Goal: Task Accomplishment & Management: Manage account settings

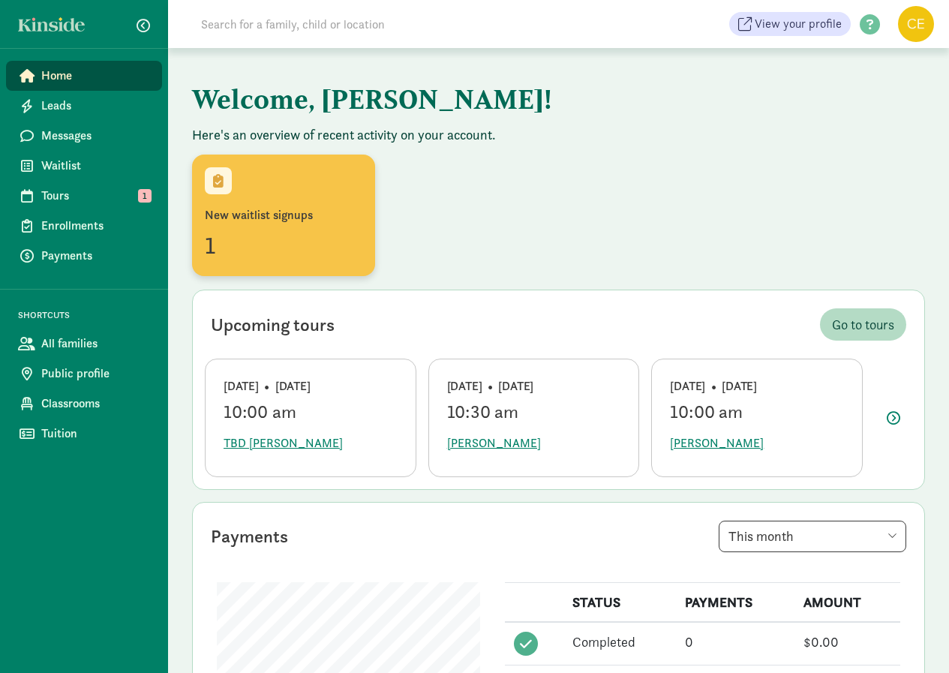
click at [257, 216] on div "New waitlist signups" at bounding box center [283, 215] width 157 height 18
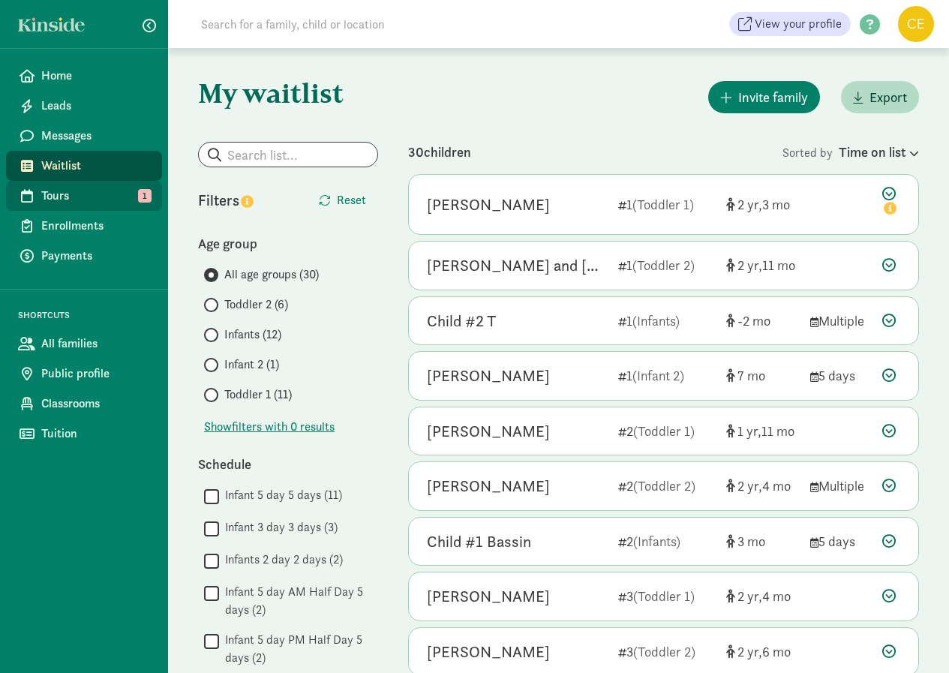
click at [57, 192] on span "Tours" at bounding box center [95, 196] width 109 height 18
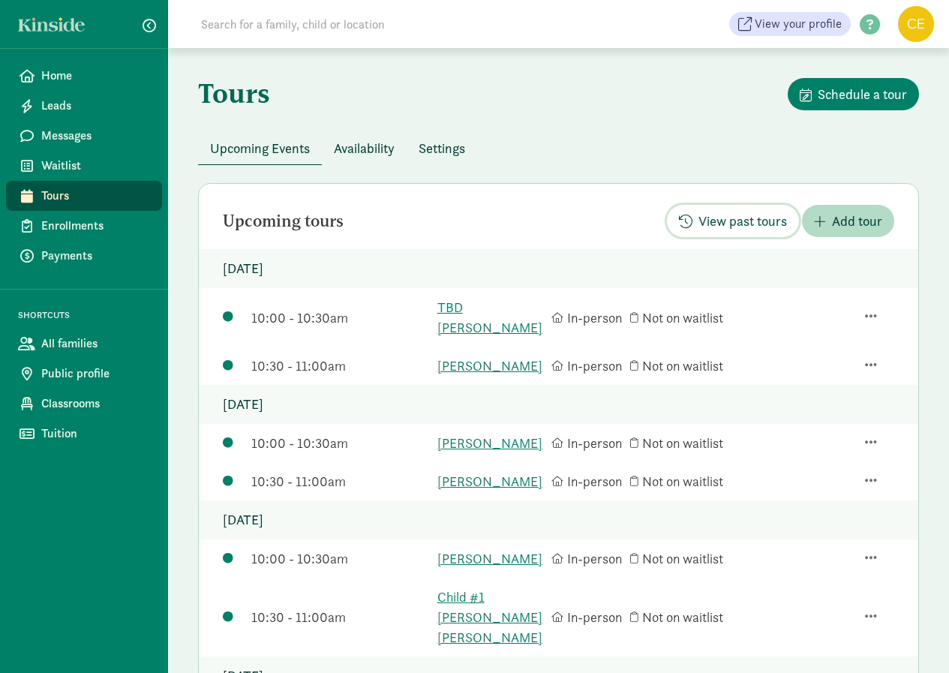
click at [733, 219] on span "View past tours" at bounding box center [742, 221] width 88 height 20
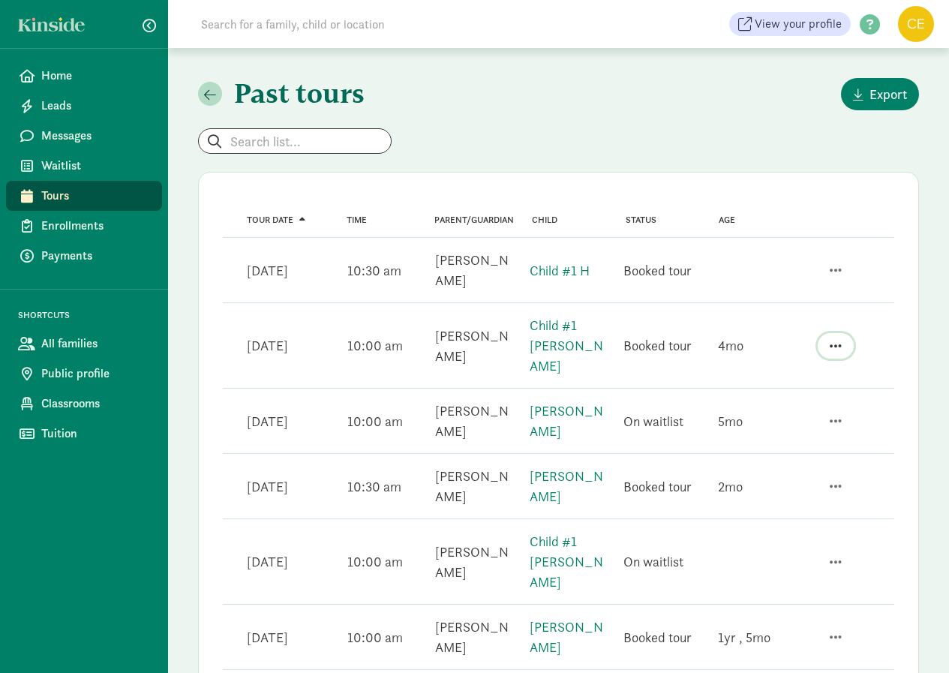
click at [841, 339] on span "button" at bounding box center [835, 345] width 12 height 13
click at [773, 298] on div "Invite to join waitlist" at bounding box center [782, 306] width 116 height 20
click at [82, 157] on span "Waitlist" at bounding box center [95, 166] width 109 height 18
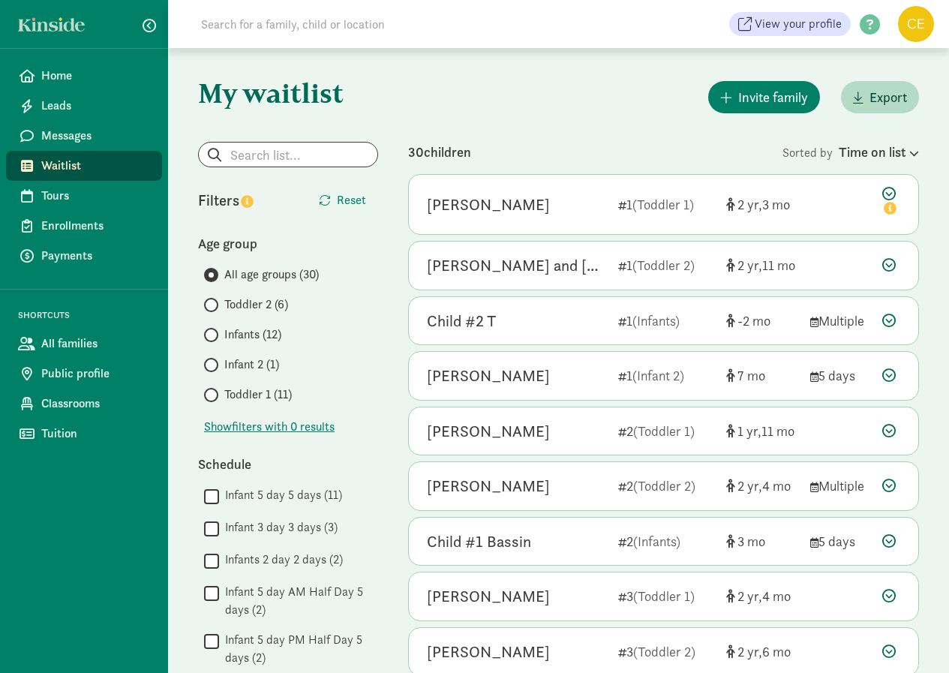
click at [219, 336] on label "Infants (12)" at bounding box center [291, 334] width 174 height 18
click at [214, 336] on input "Infants (12)" at bounding box center [209, 335] width 10 height 10
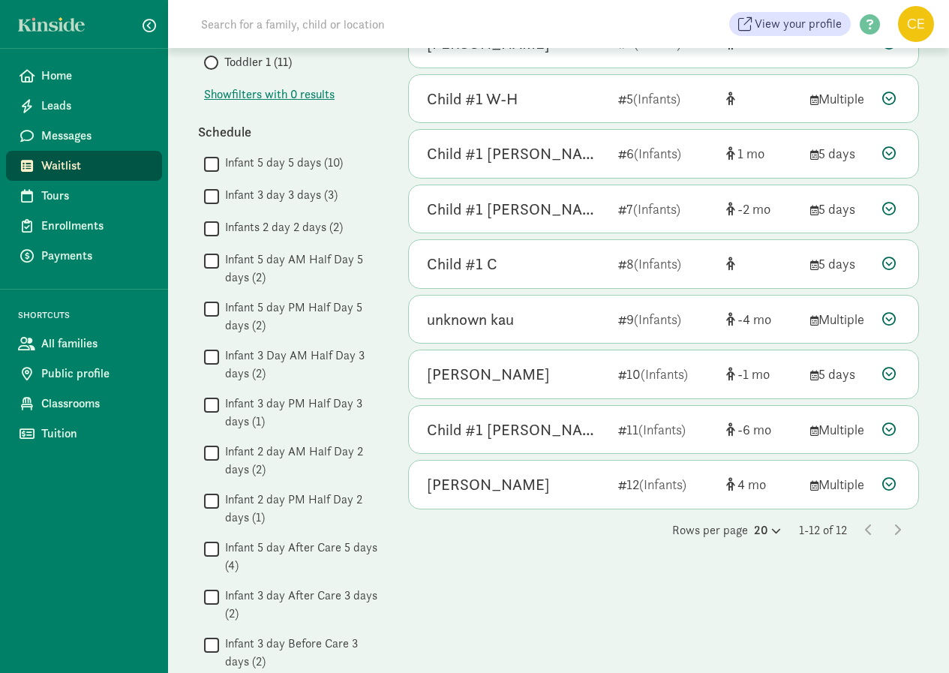
scroll to position [375, 0]
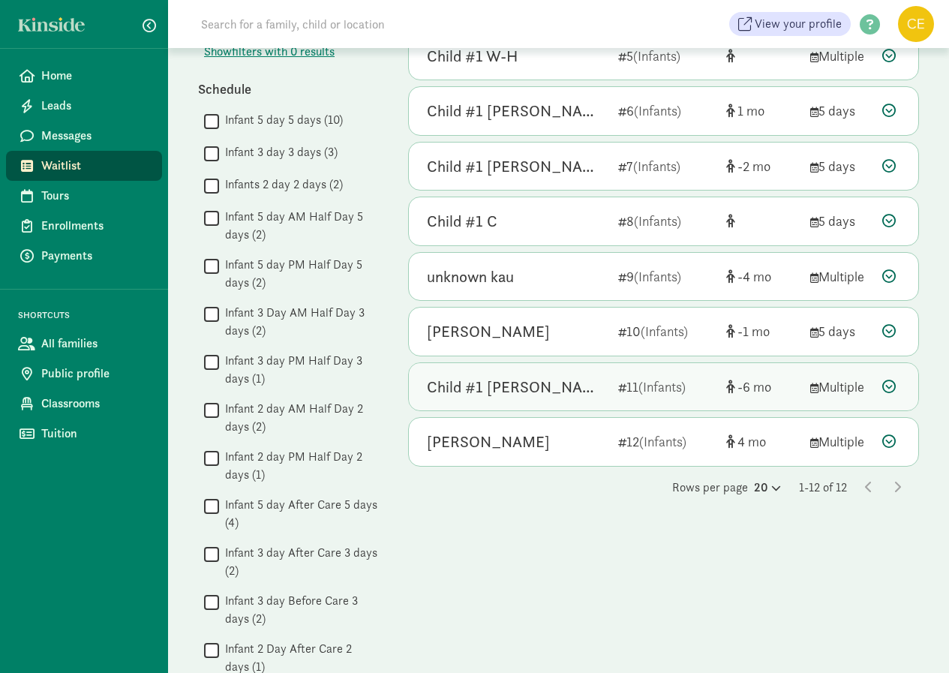
click at [886, 385] on icon at bounding box center [888, 385] width 13 height 13
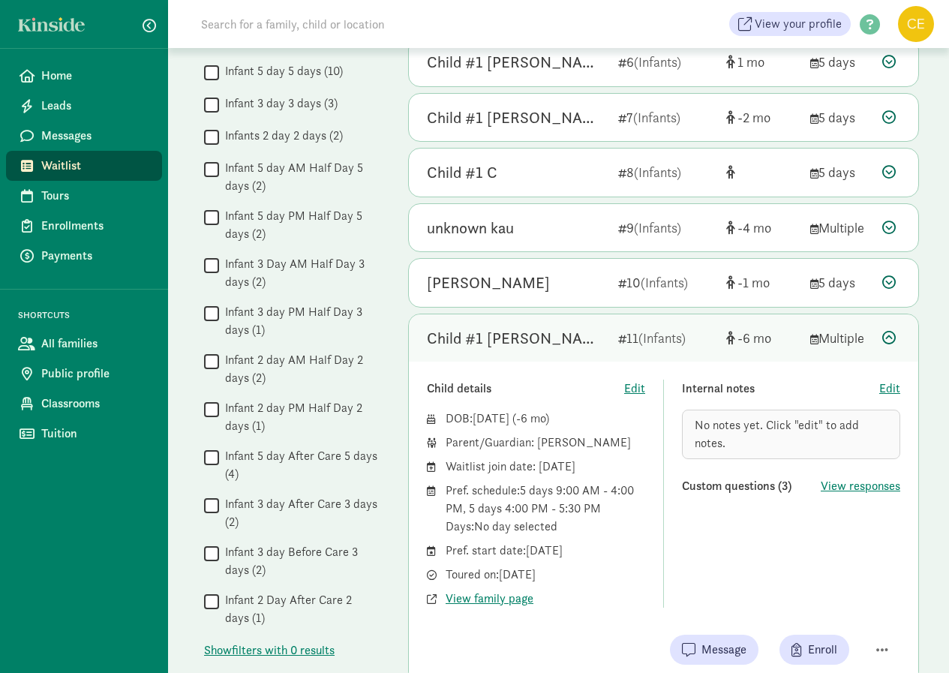
scroll to position [450, 0]
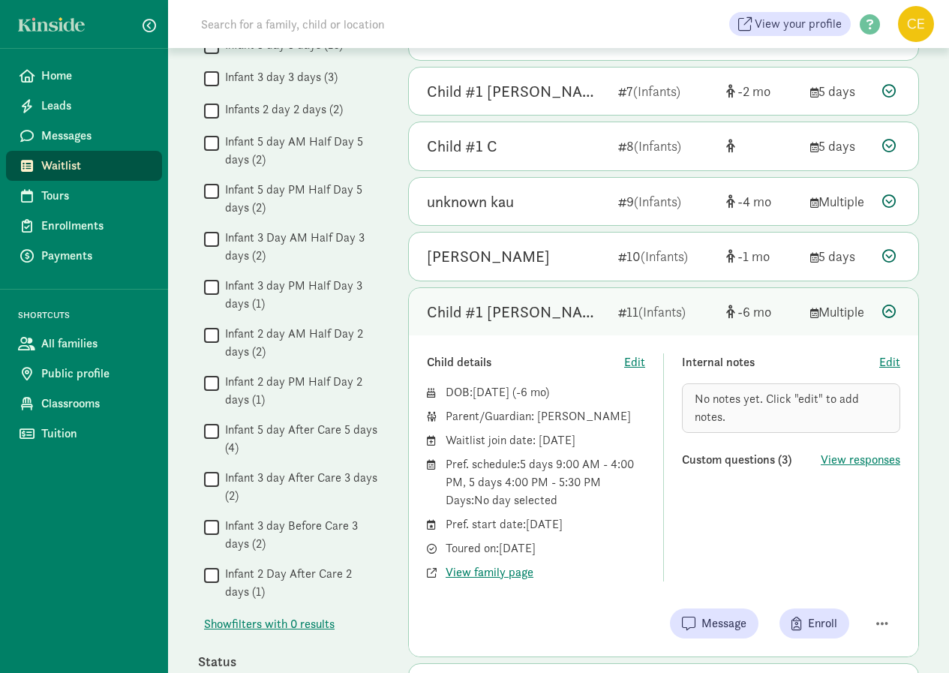
click at [886, 310] on icon at bounding box center [888, 310] width 13 height 13
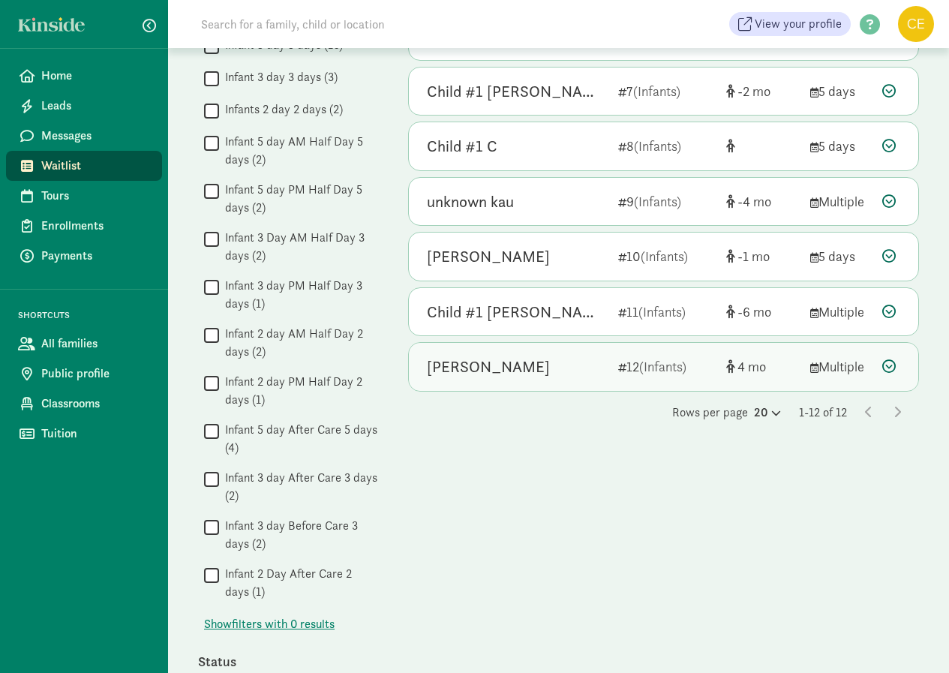
click at [884, 364] on icon at bounding box center [888, 365] width 13 height 13
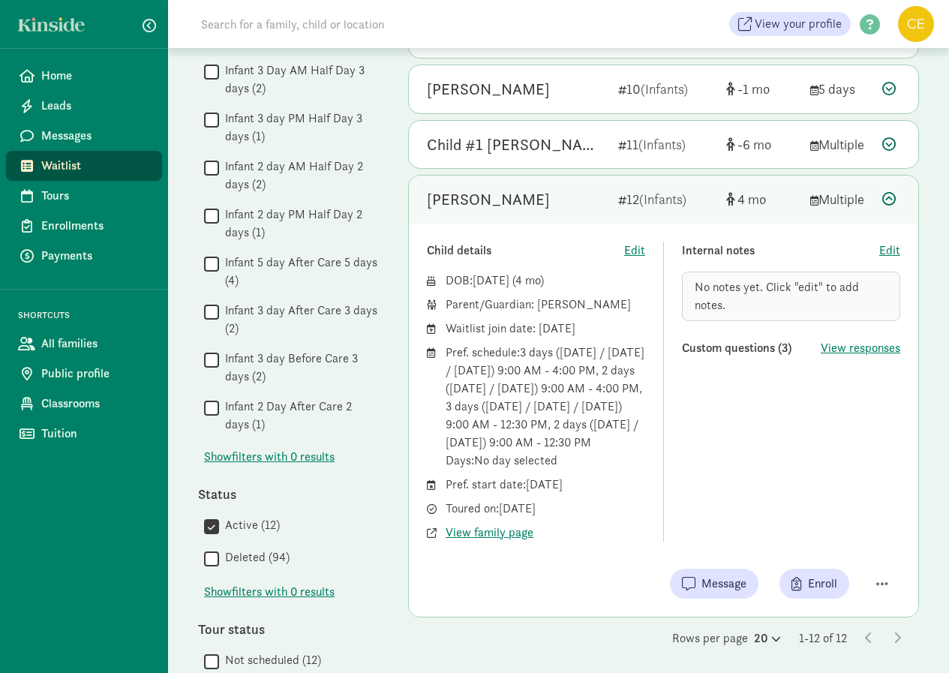
scroll to position [525, 0]
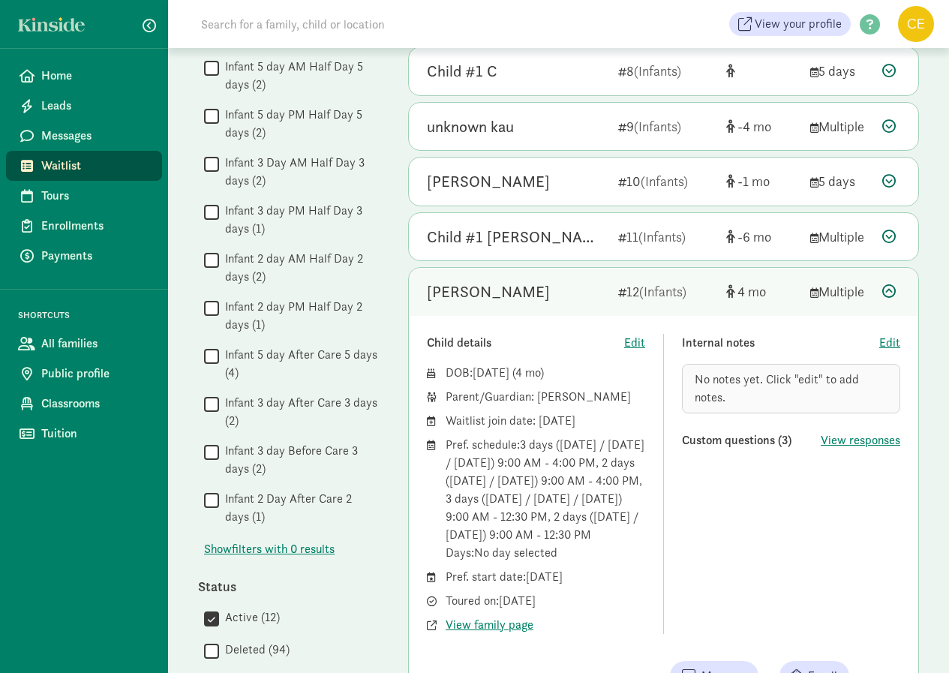
click at [894, 295] on icon at bounding box center [888, 290] width 13 height 13
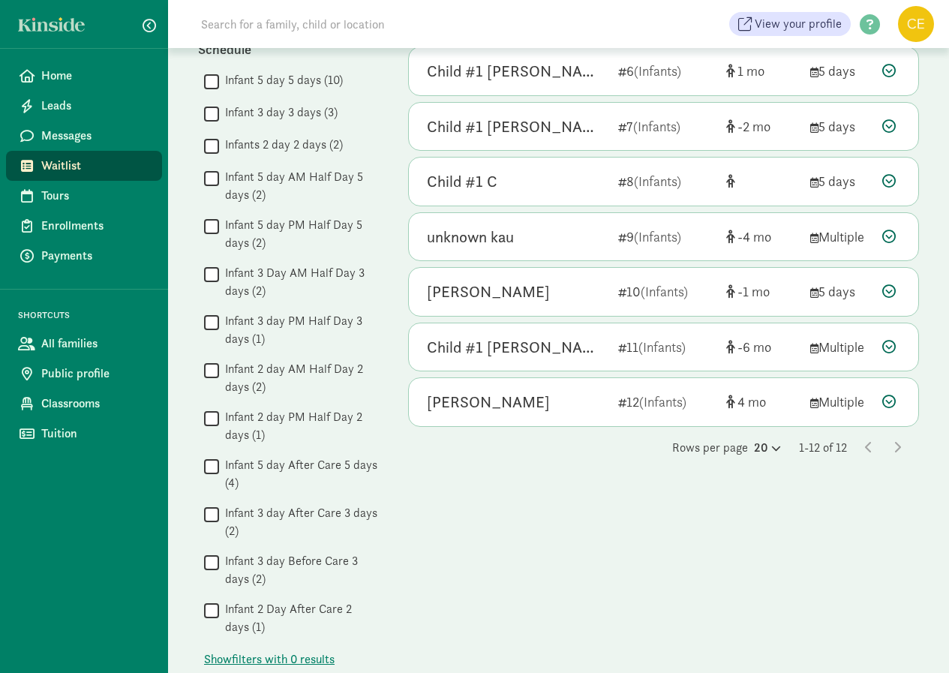
scroll to position [375, 0]
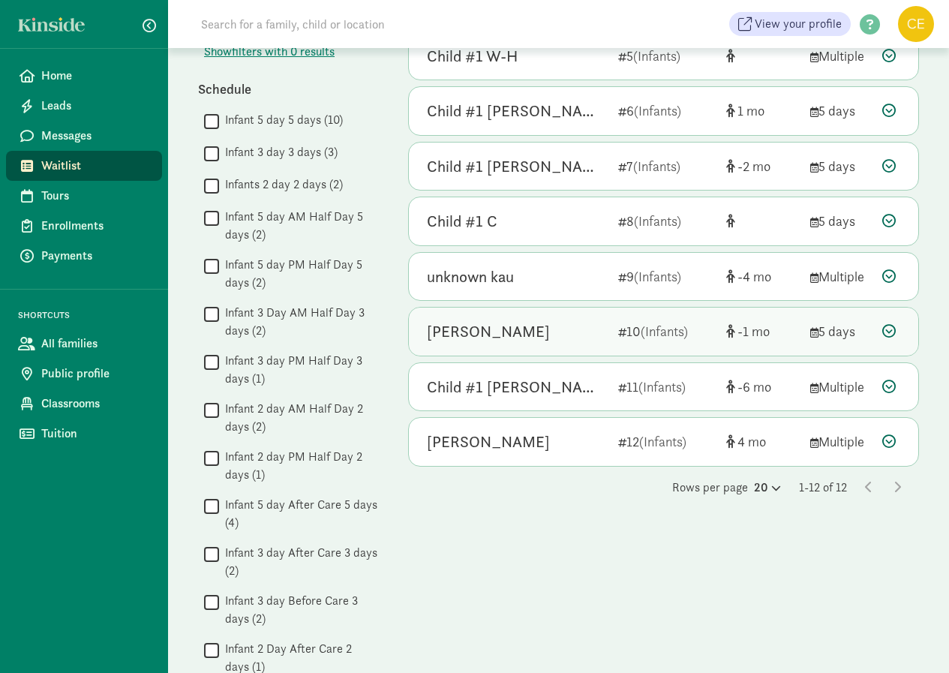
click at [889, 325] on icon at bounding box center [888, 330] width 13 height 13
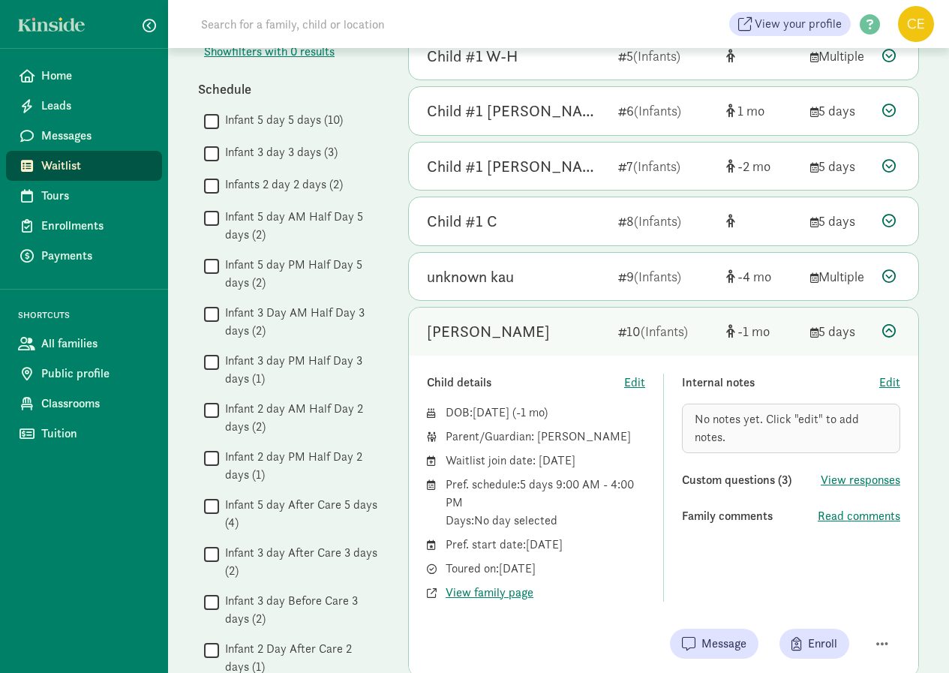
click at [890, 327] on icon at bounding box center [888, 330] width 13 height 13
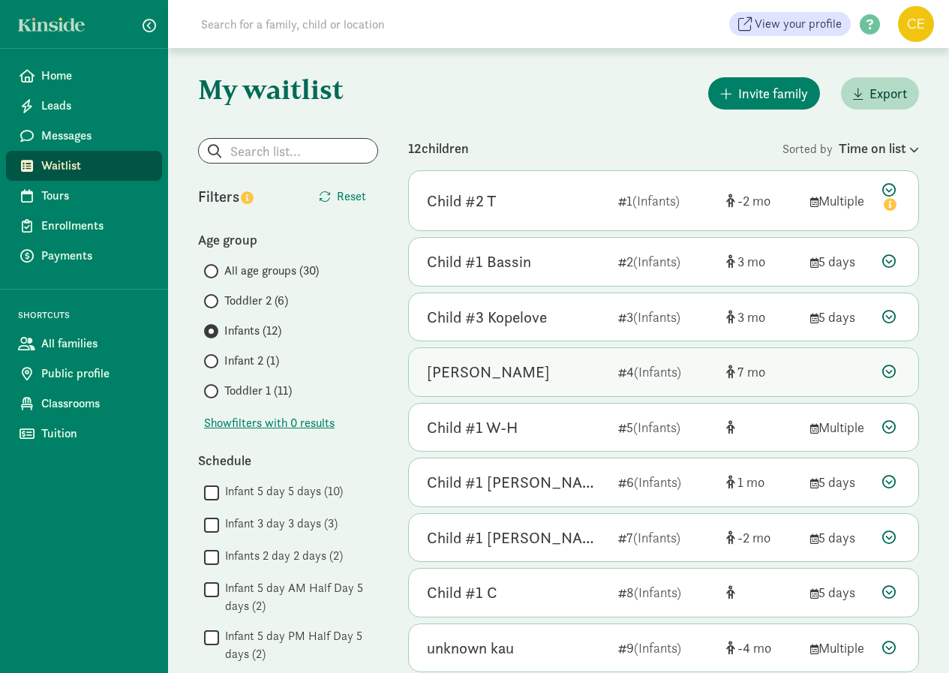
scroll to position [0, 0]
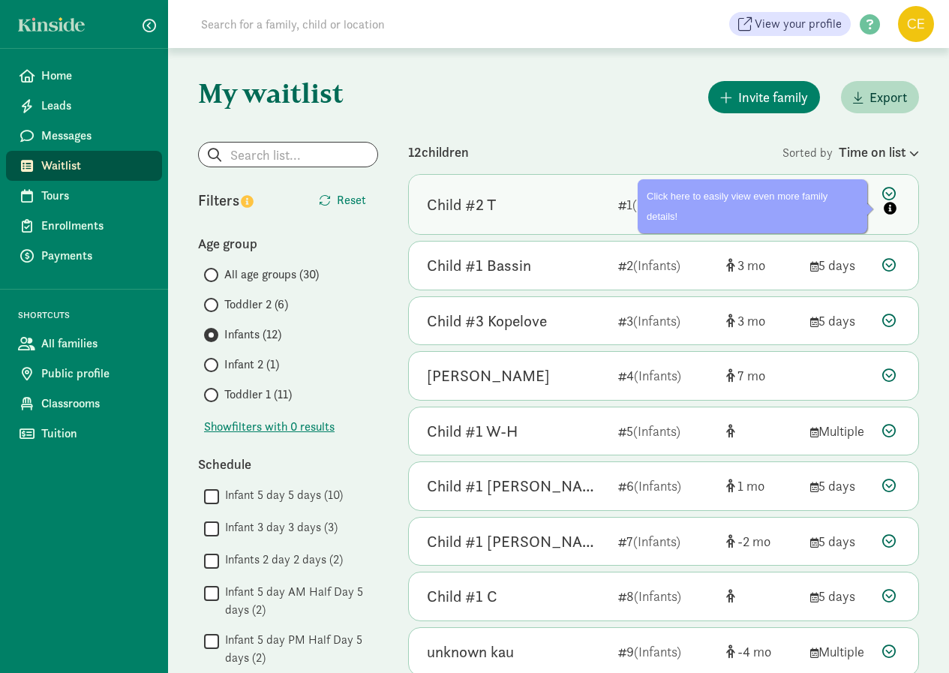
click at [887, 193] on icon at bounding box center [891, 202] width 18 height 31
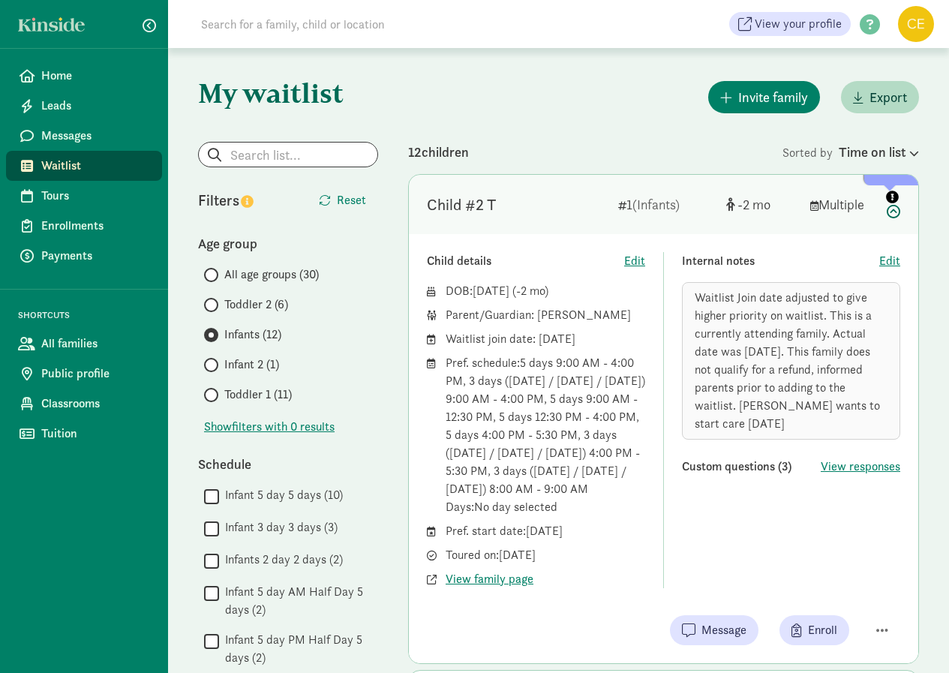
click at [893, 210] on icon at bounding box center [891, 202] width 18 height 31
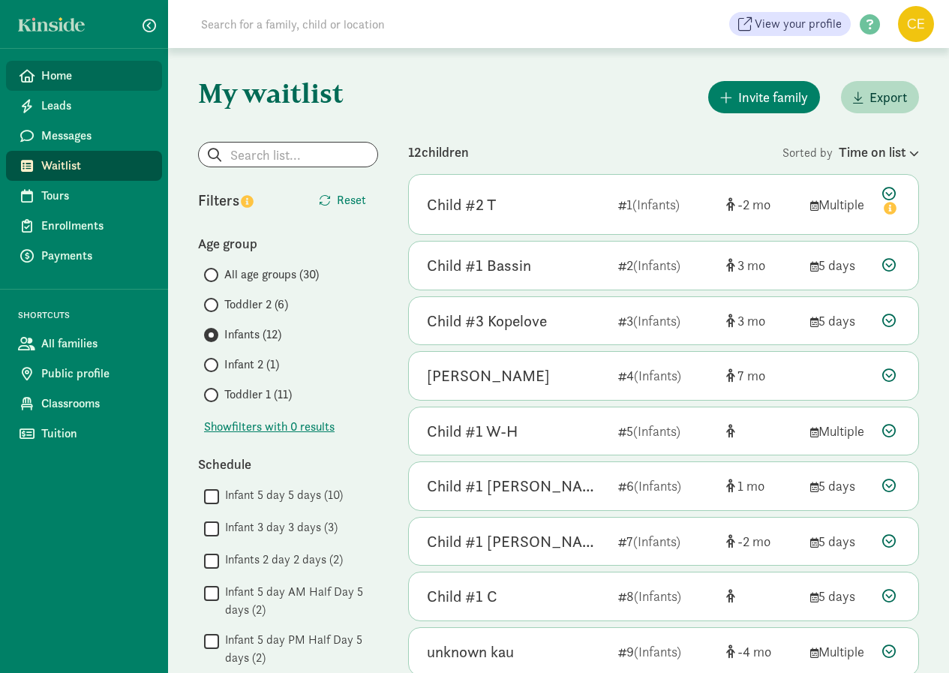
click at [75, 73] on span "Home" at bounding box center [95, 76] width 109 height 18
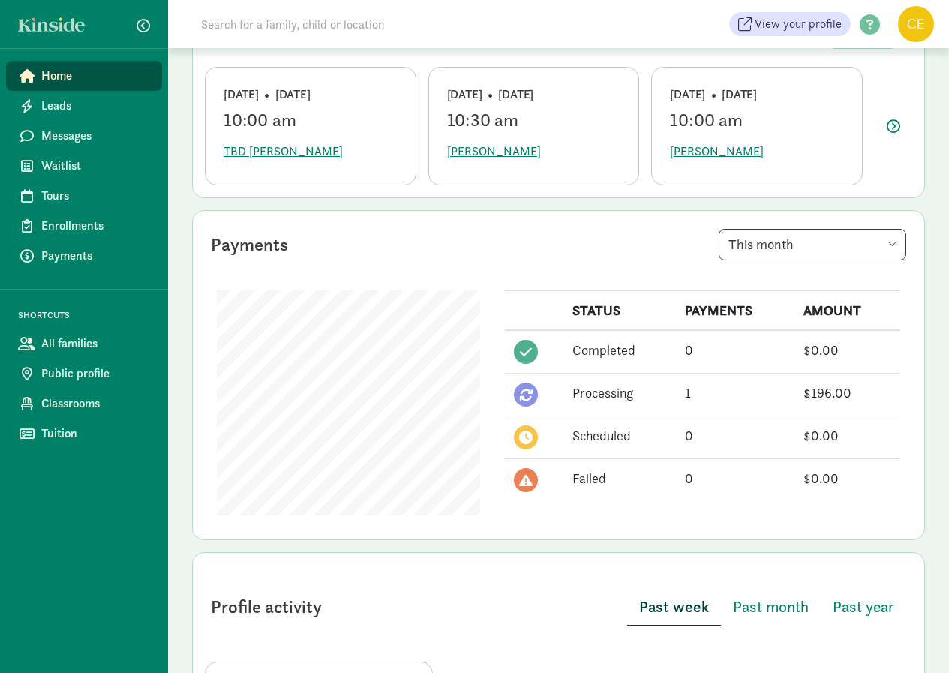
scroll to position [300, 0]
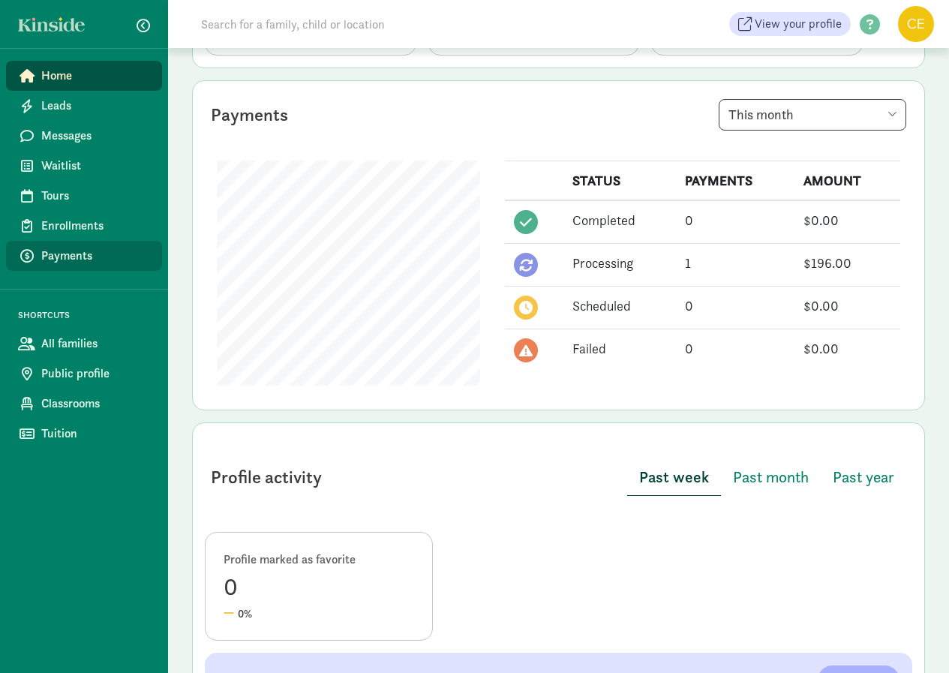
click at [114, 262] on span "Payments" at bounding box center [95, 256] width 109 height 18
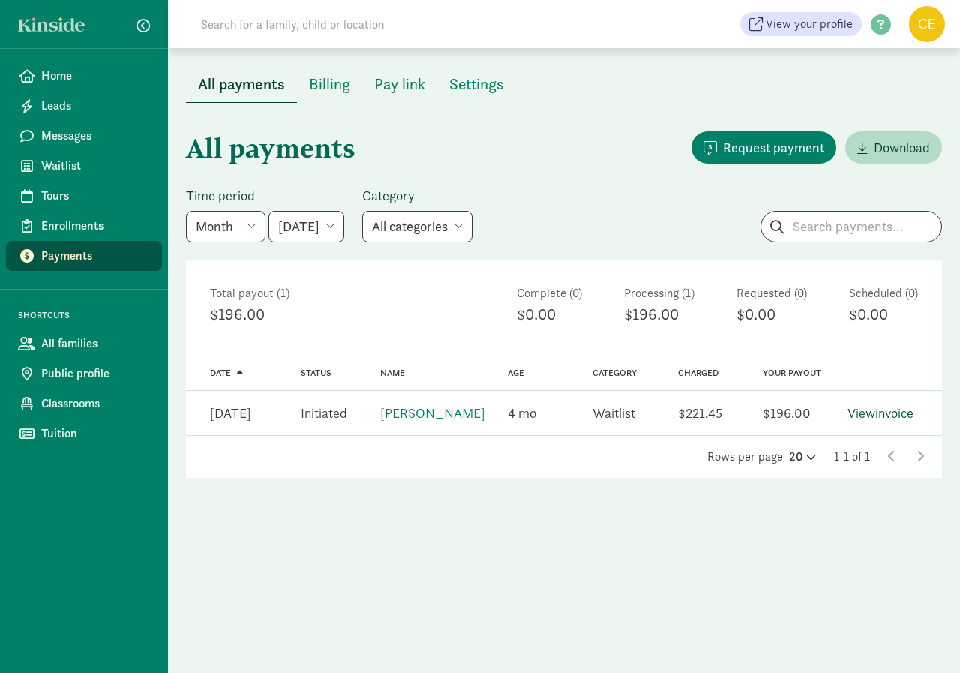
click at [866, 421] on link "View invoice" at bounding box center [880, 412] width 66 height 17
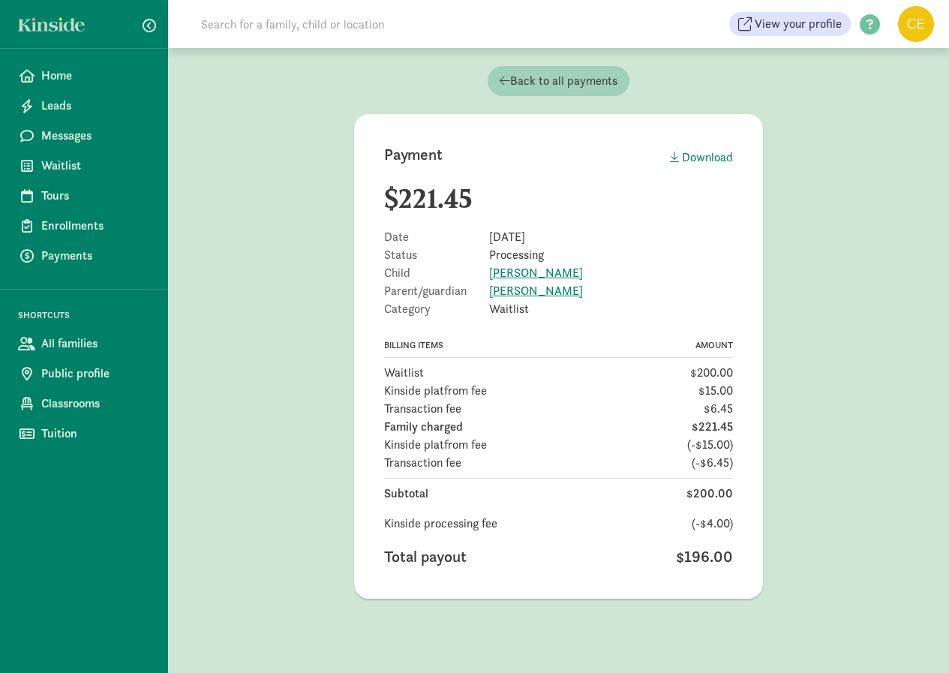
click at [567, 79] on span "Back to all payments" at bounding box center [558, 81] width 118 height 18
